Goal: Information Seeking & Learning: Check status

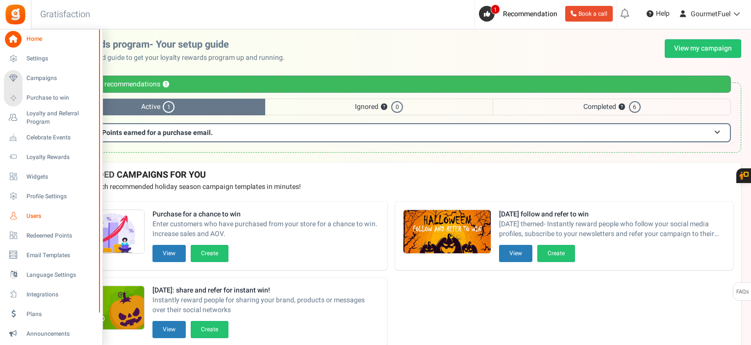
click at [29, 209] on link "Users" at bounding box center [51, 215] width 94 height 17
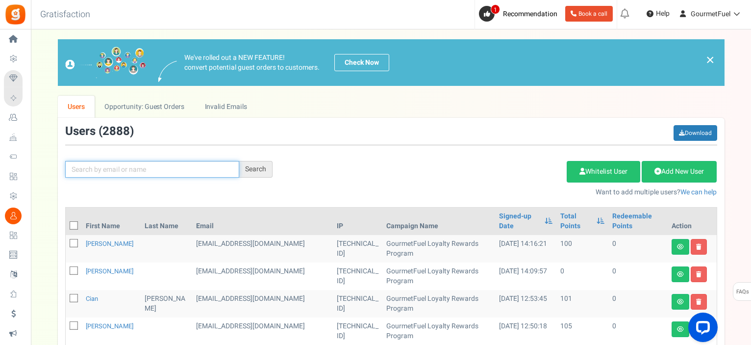
click at [144, 174] on input "text" at bounding box center [152, 169] width 174 height 17
paste input "[EMAIL_ADDRESS][PERSON_NAME][DOMAIN_NAME]"
type input "[EMAIL_ADDRESS][PERSON_NAME][DOMAIN_NAME]"
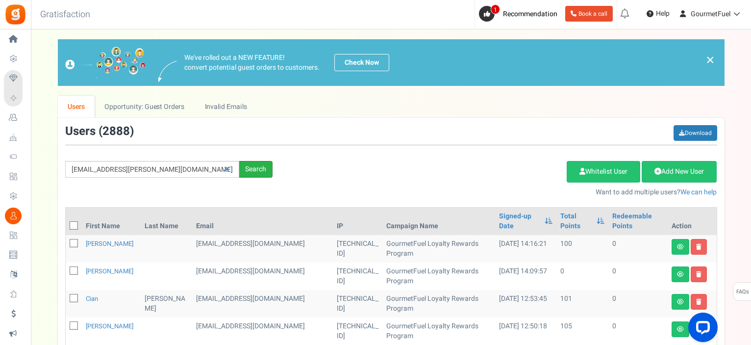
click at [252, 170] on div "Search" at bounding box center [255, 169] width 33 height 17
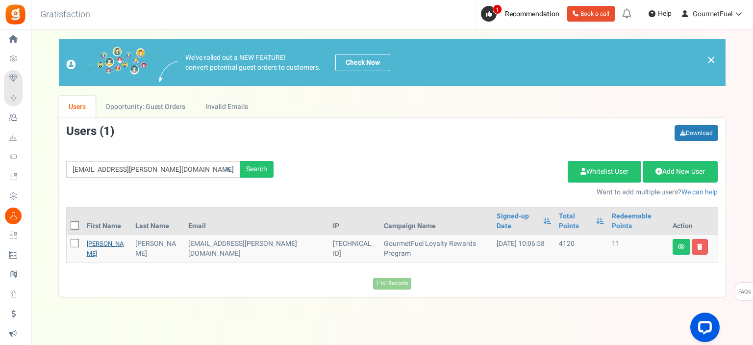
click at [91, 239] on link "[PERSON_NAME]" at bounding box center [105, 248] width 37 height 19
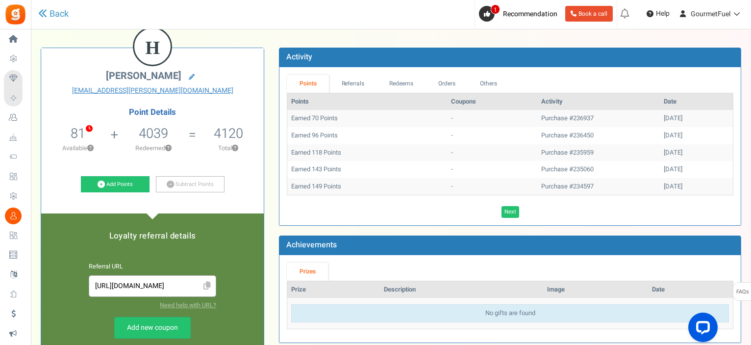
scroll to position [49, 0]
click at [395, 82] on link "Redeems" at bounding box center [401, 84] width 49 height 18
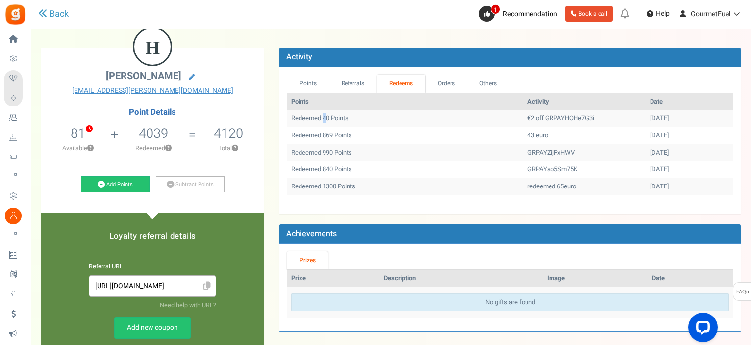
click at [326, 117] on td "Redeemed 40 Points" at bounding box center [405, 118] width 236 height 17
click at [537, 140] on td "43 euro" at bounding box center [585, 135] width 123 height 17
click at [661, 56] on div "Activity" at bounding box center [510, 58] width 462 height 20
click at [308, 79] on link "Points" at bounding box center [308, 84] width 42 height 18
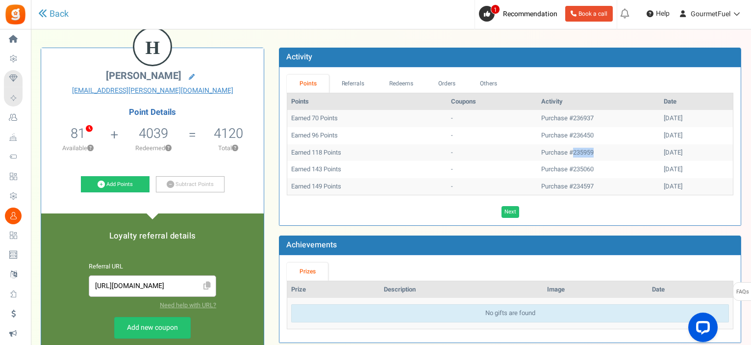
drag, startPoint x: 545, startPoint y: 150, endPoint x: 570, endPoint y: 151, distance: 24.6
click at [570, 151] on td "Purchase #235959" at bounding box center [598, 152] width 123 height 17
copy td "235959"
click at [347, 82] on link "Referrals" at bounding box center [353, 84] width 48 height 18
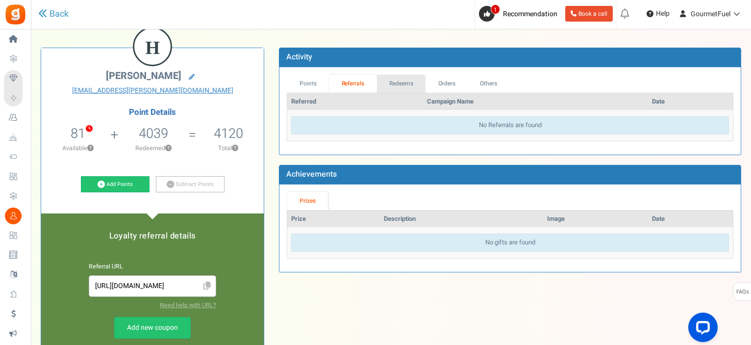
click at [407, 80] on link "Redeems" at bounding box center [401, 84] width 49 height 18
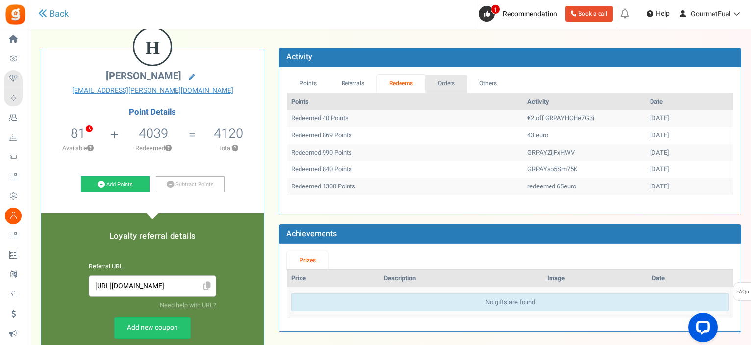
click at [444, 83] on link "Orders" at bounding box center [446, 84] width 42 height 18
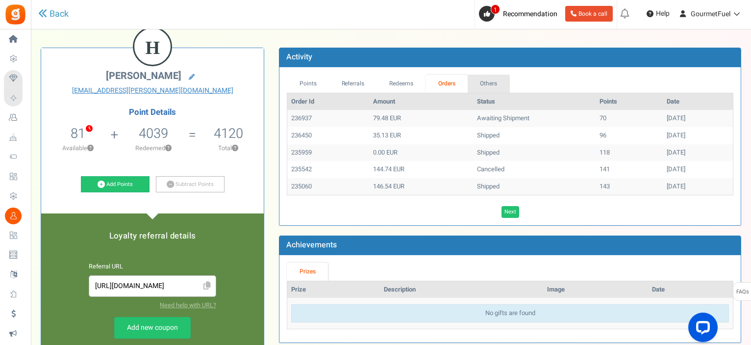
click at [490, 83] on link "Others" at bounding box center [489, 84] width 42 height 18
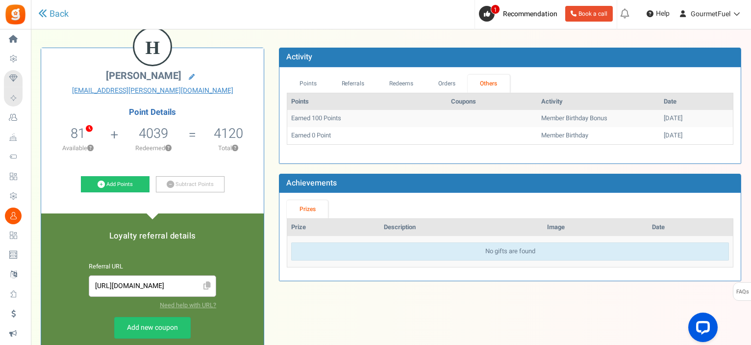
drag, startPoint x: 314, startPoint y: 116, endPoint x: 667, endPoint y: 117, distance: 353.1
click at [667, 117] on tr "Earned 100 Points Member Birthday Bonus [DATE]" at bounding box center [510, 118] width 446 height 17
click at [664, 139] on div "[DATE]" at bounding box center [696, 135] width 65 height 9
click at [304, 82] on link "Points" at bounding box center [308, 84] width 42 height 18
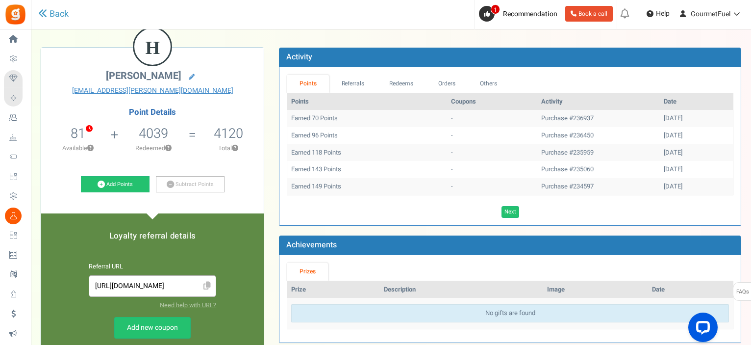
drag, startPoint x: 666, startPoint y: 256, endPoint x: 559, endPoint y: 43, distance: 238.8
click at [666, 256] on div "Prizes Prize Description Image Date No gifts are found" at bounding box center [509, 298] width 461 height 87
click at [494, 80] on link "Others" at bounding box center [489, 84] width 42 height 18
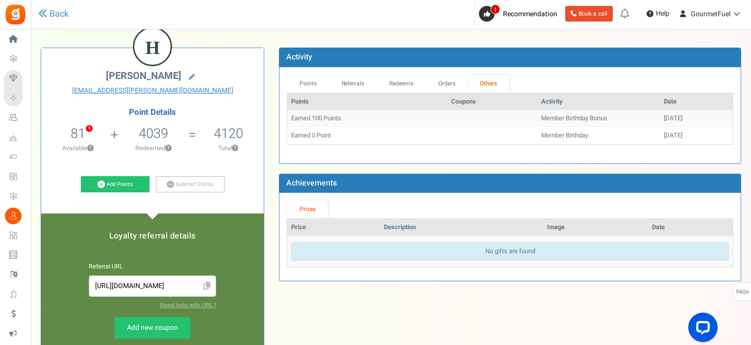
click at [432, 290] on div "H Helen Seymour [EMAIL_ADDRESS][PERSON_NAME][DOMAIN_NAME] Point Details 81 11 R…" at bounding box center [390, 291] width 715 height 517
click at [306, 80] on link "Points" at bounding box center [308, 84] width 42 height 18
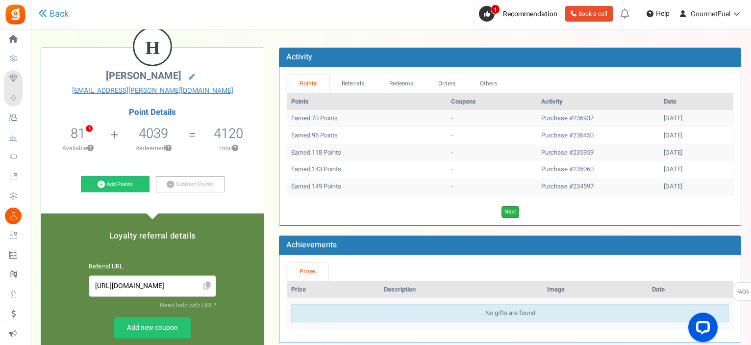
click at [513, 214] on link "Next" at bounding box center [511, 212] width 18 height 12
click at [493, 212] on link "Previous" at bounding box center [500, 212] width 27 height 12
drag, startPoint x: 496, startPoint y: 82, endPoint x: 477, endPoint y: 82, distance: 19.6
click at [496, 83] on link "Others" at bounding box center [489, 84] width 42 height 18
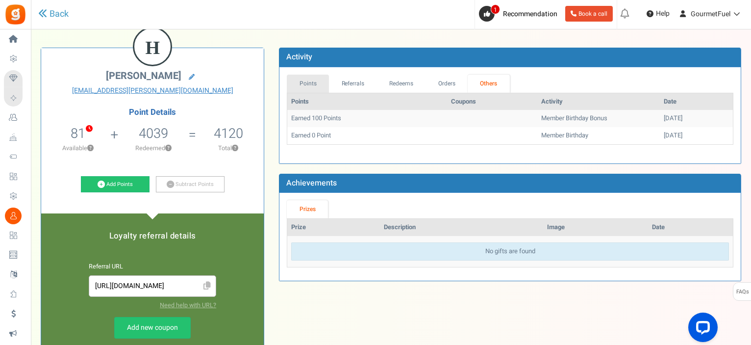
click at [307, 81] on link "Points" at bounding box center [308, 84] width 42 height 18
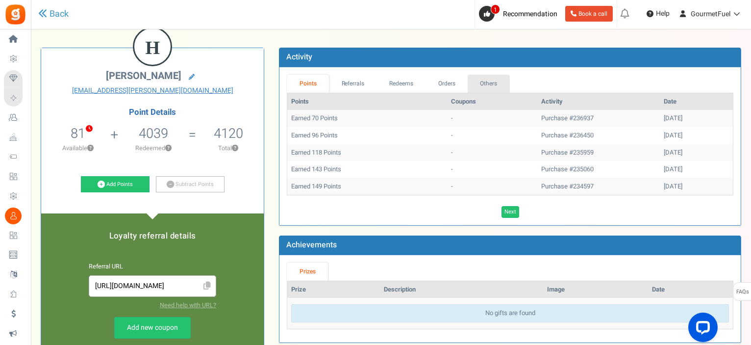
click at [486, 79] on link "Others" at bounding box center [489, 84] width 42 height 18
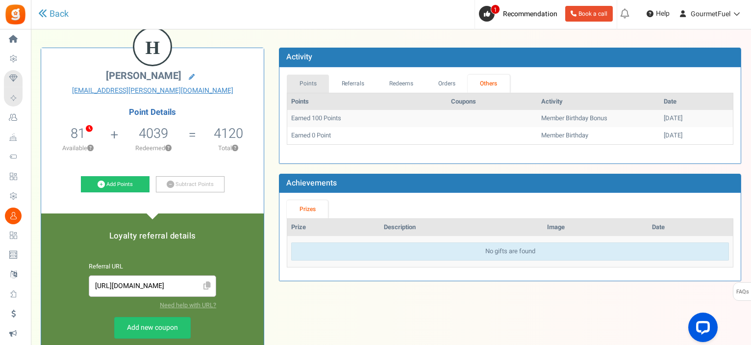
click at [314, 83] on link "Points" at bounding box center [308, 84] width 42 height 18
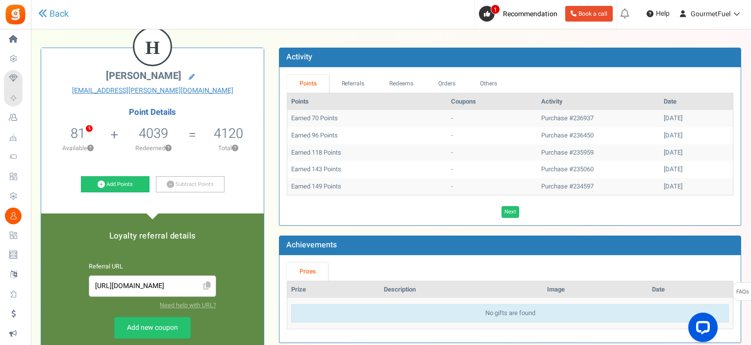
drag, startPoint x: 615, startPoint y: 121, endPoint x: 676, endPoint y: 115, distance: 61.1
click at [676, 115] on tr "Earned 70 Points - Purchase #236937 [DATE]" at bounding box center [510, 118] width 446 height 17
click at [312, 137] on td "Earned 96 Points" at bounding box center [366, 135] width 159 height 17
drag, startPoint x: 546, startPoint y: 152, endPoint x: 574, endPoint y: 151, distance: 28.5
click at [574, 151] on td "Purchase #235959" at bounding box center [598, 152] width 123 height 17
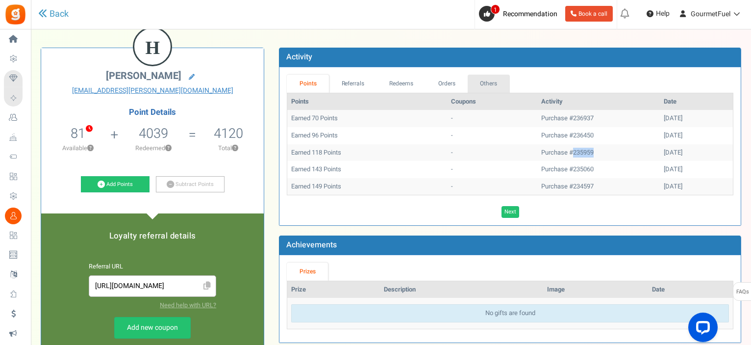
copy td "235959"
